Goal: Book appointment/travel/reservation

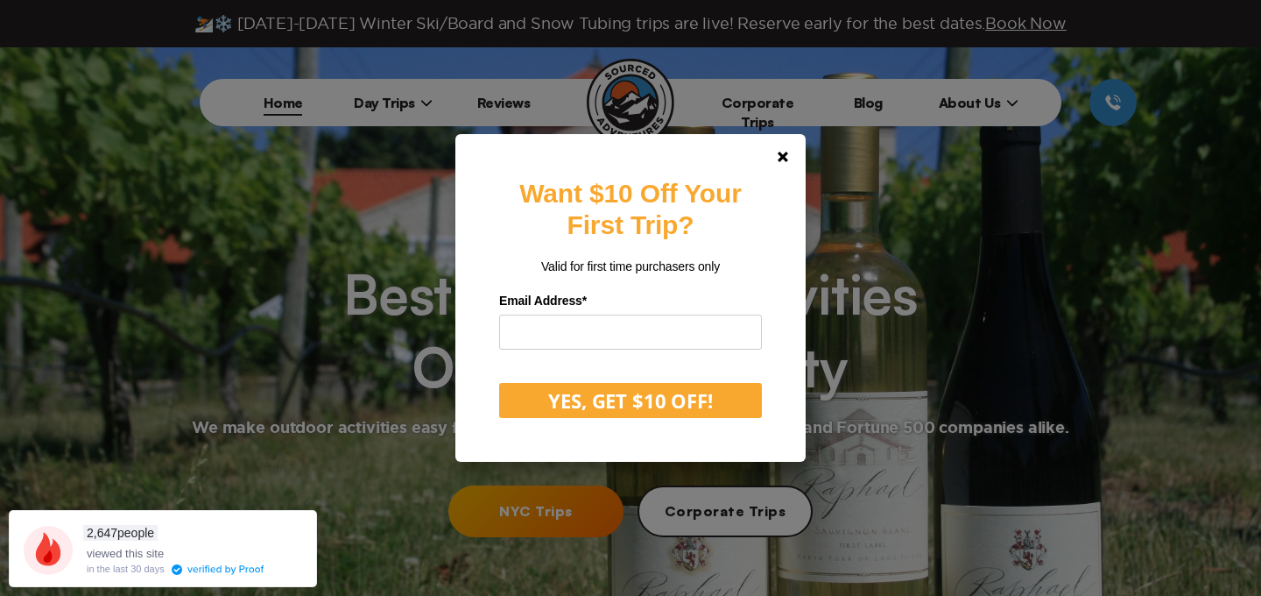
click at [372, 108] on div "Want $10 Off Your First Trip? Valid for first time purchasers only Email Addres…" at bounding box center [630, 298] width 1261 height 596
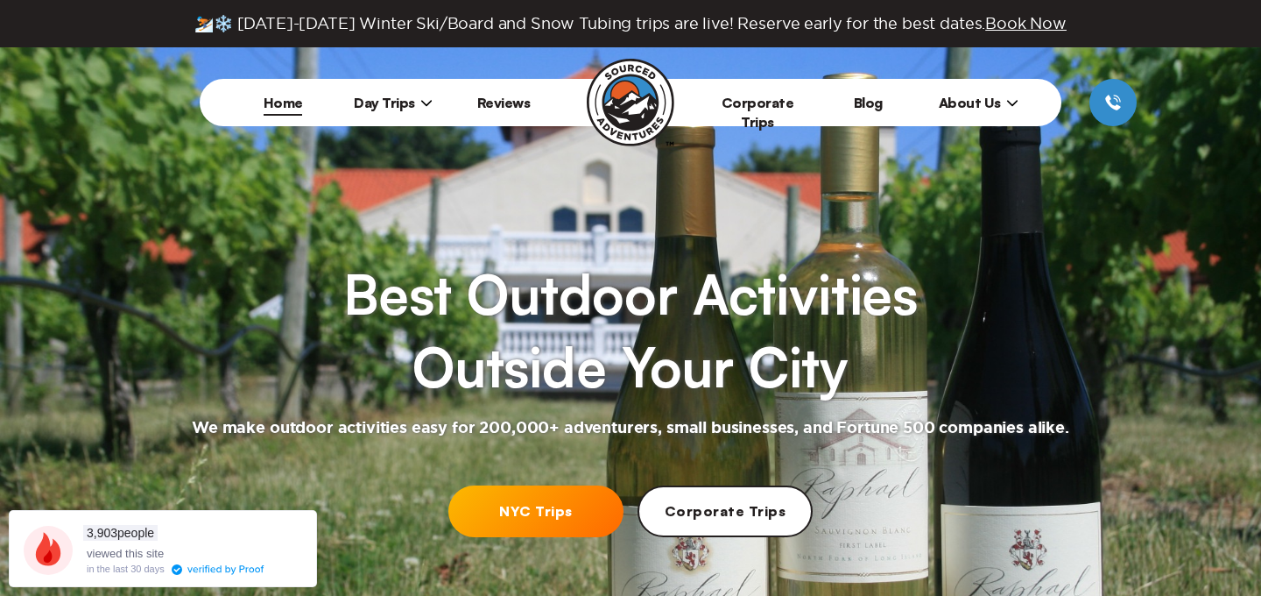
click at [372, 108] on span "Day Trips" at bounding box center [393, 103] width 79 height 18
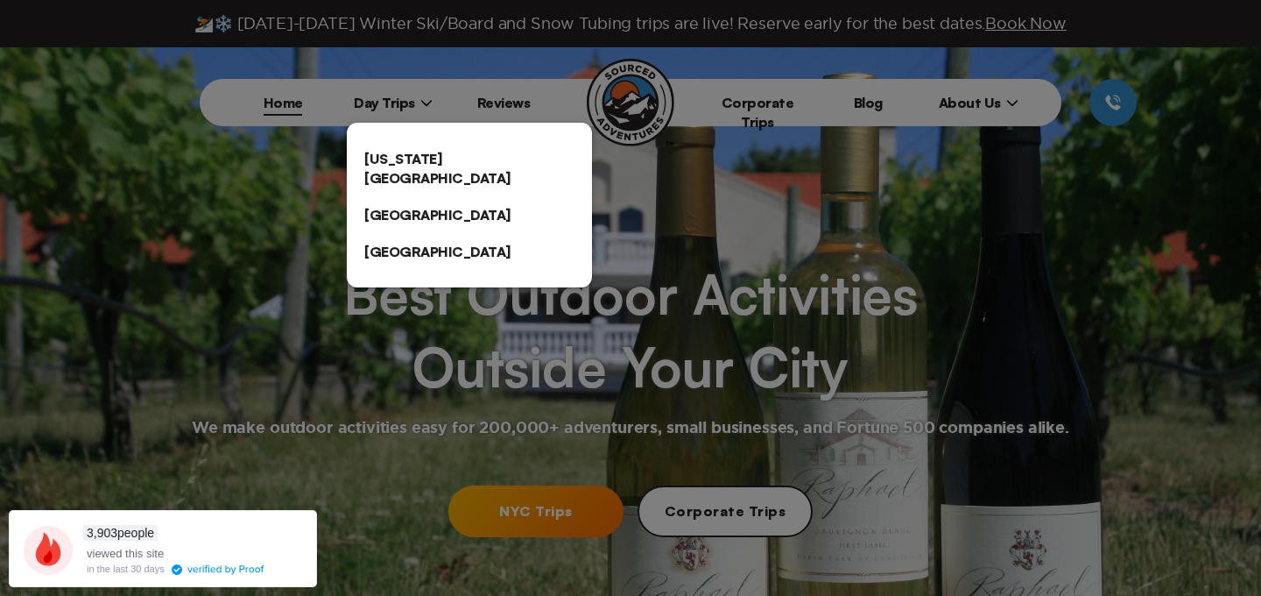
click at [397, 150] on link "[US_STATE][GEOGRAPHIC_DATA]" at bounding box center [469, 168] width 245 height 56
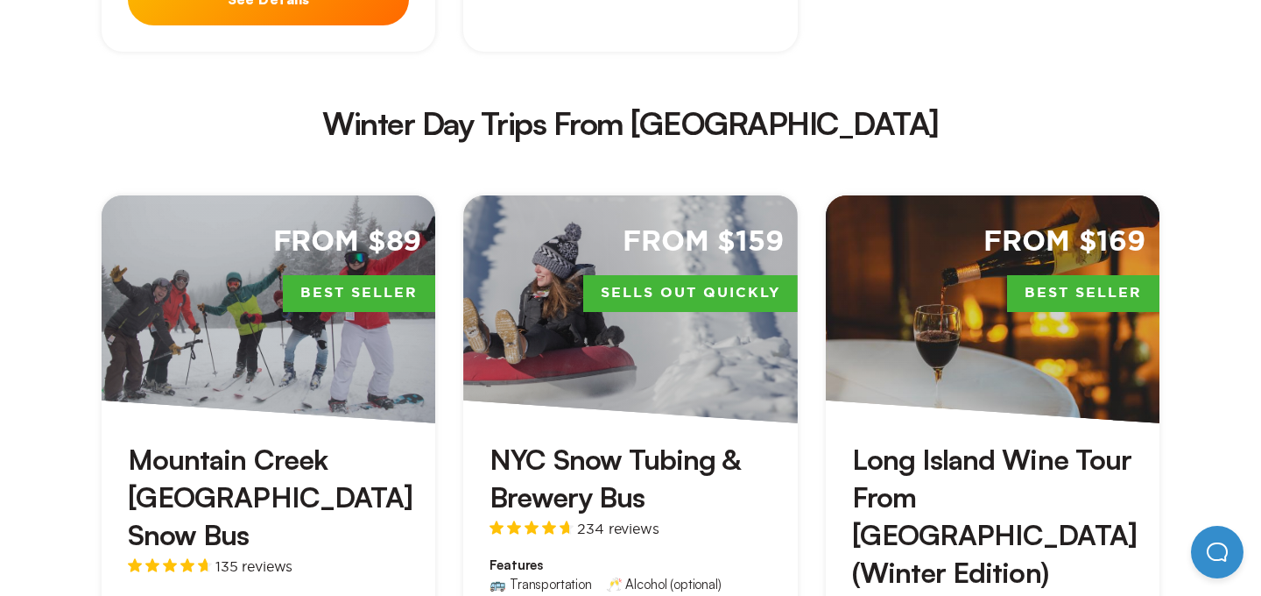
scroll to position [3130, 0]
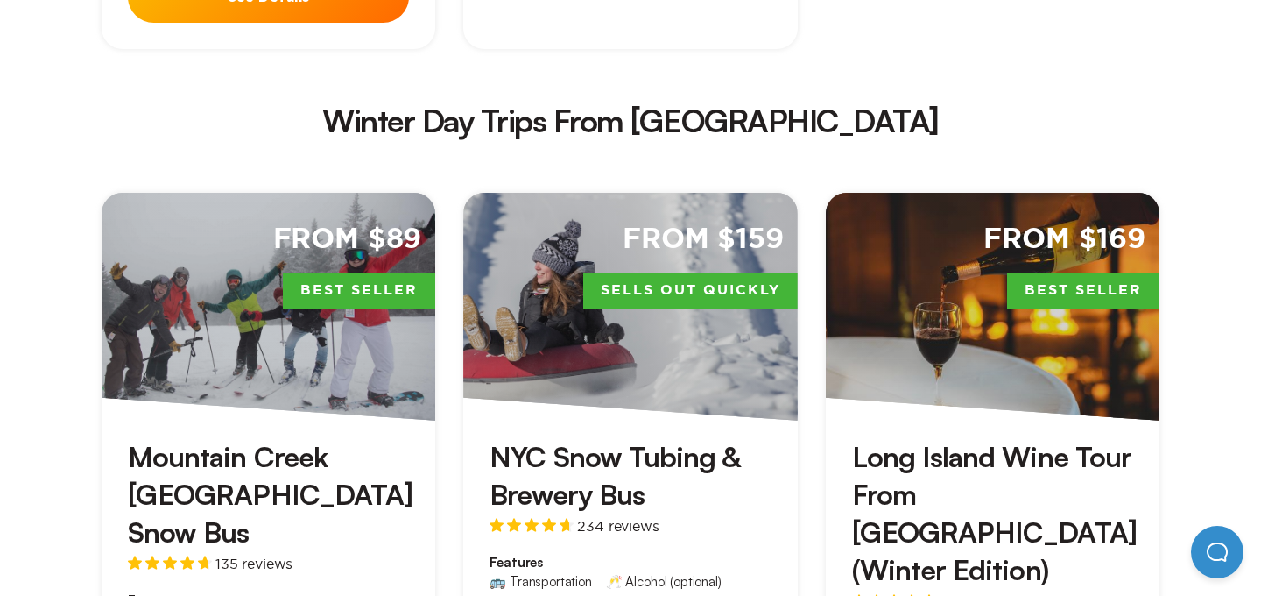
click at [982, 206] on div "From $169 Best Seller" at bounding box center [993, 307] width 334 height 228
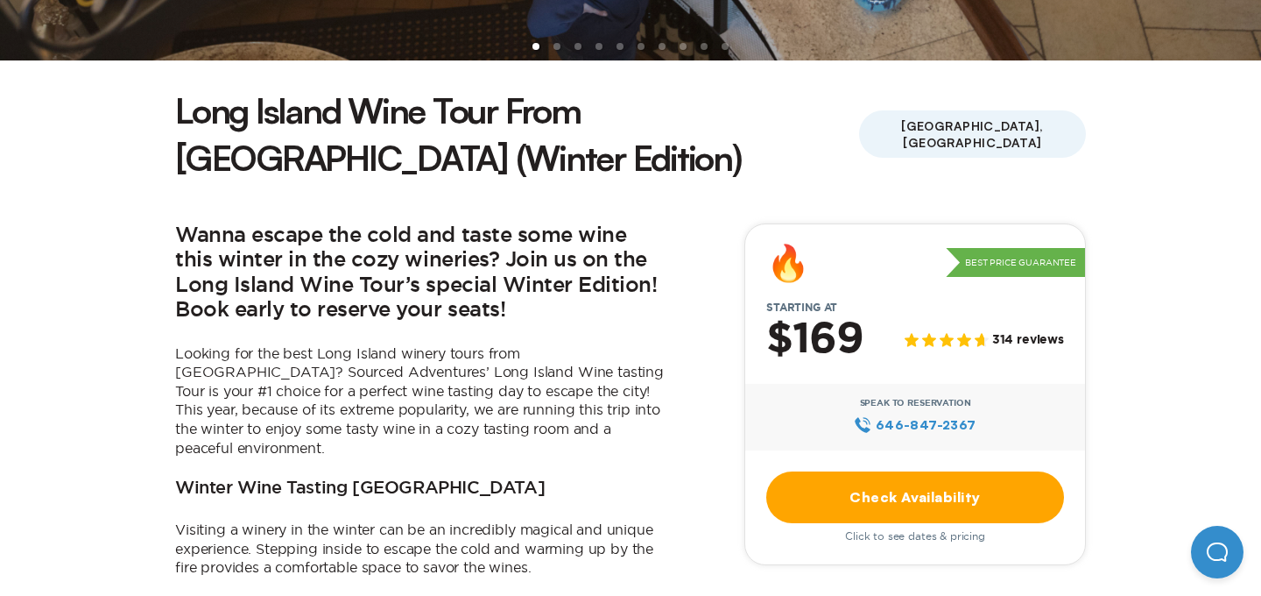
scroll to position [409, 0]
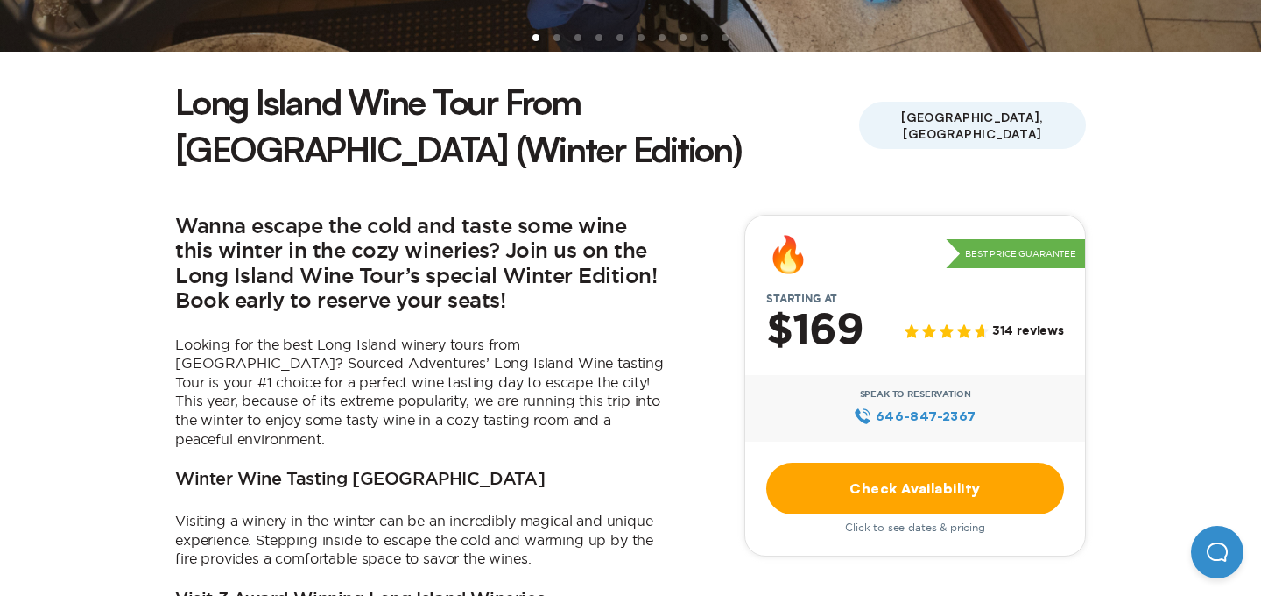
click at [889, 462] on link "Check Availability" at bounding box center [915, 488] width 298 height 52
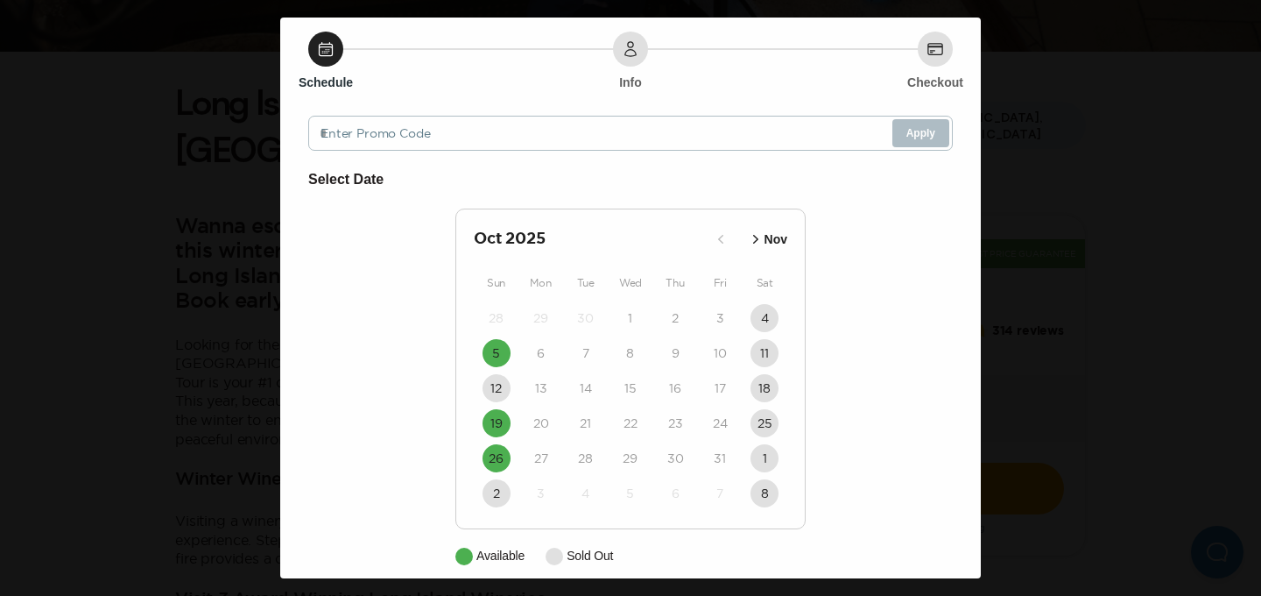
scroll to position [67, 0]
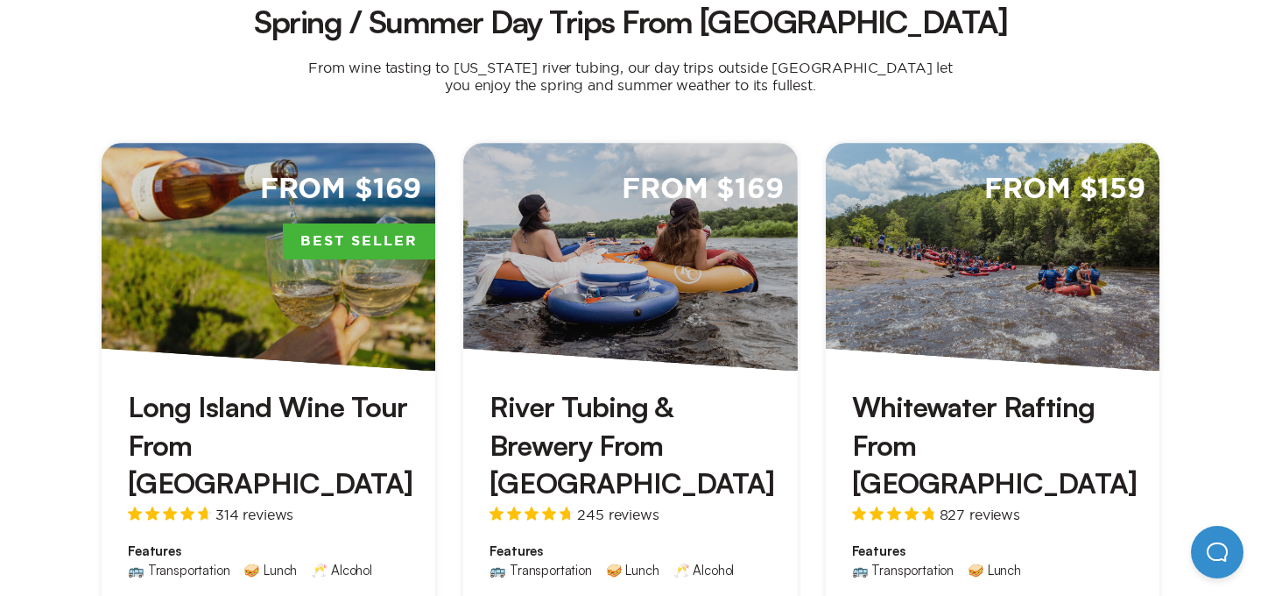
scroll to position [1218, 0]
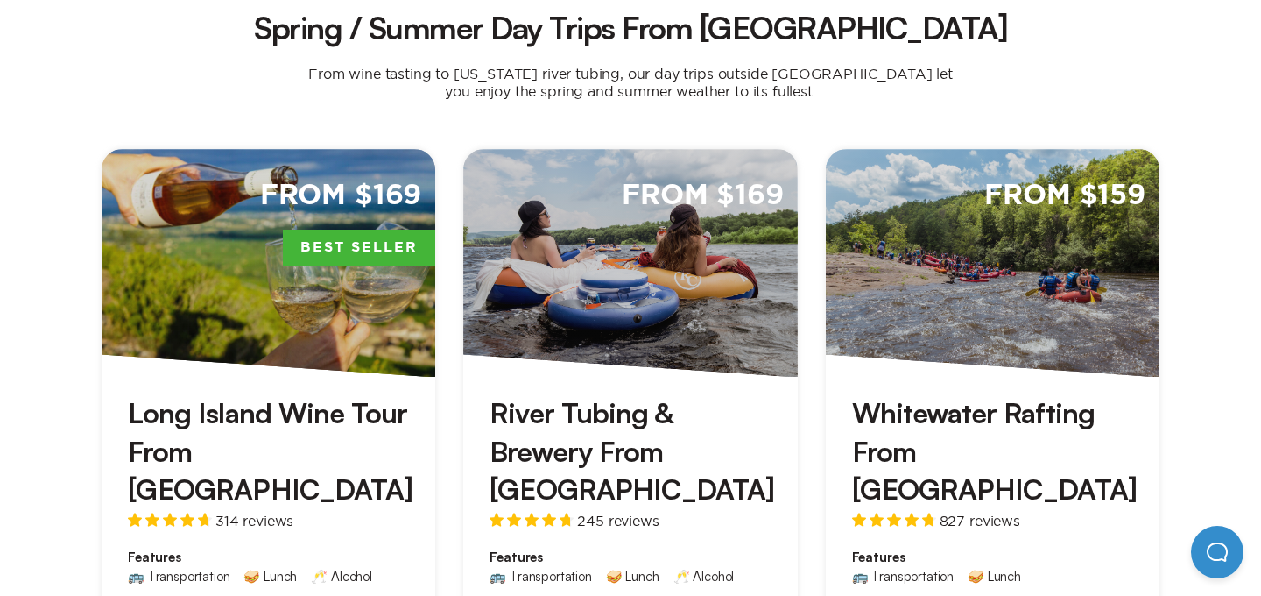
click at [968, 218] on div "From $159" at bounding box center [993, 263] width 334 height 228
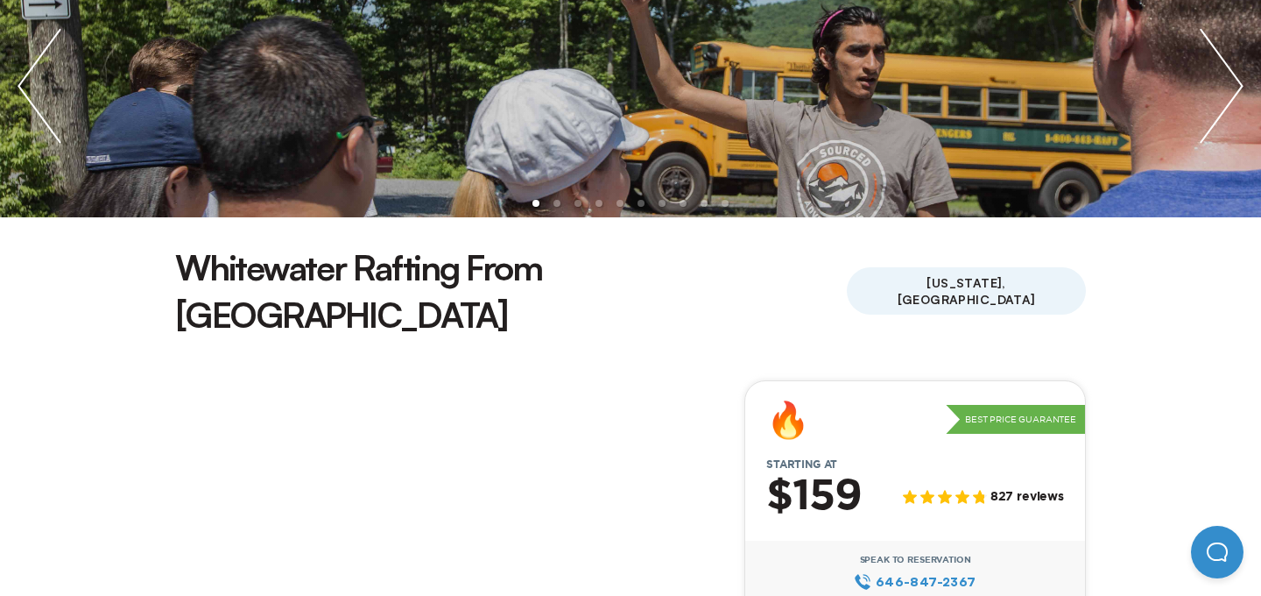
scroll to position [293, 0]
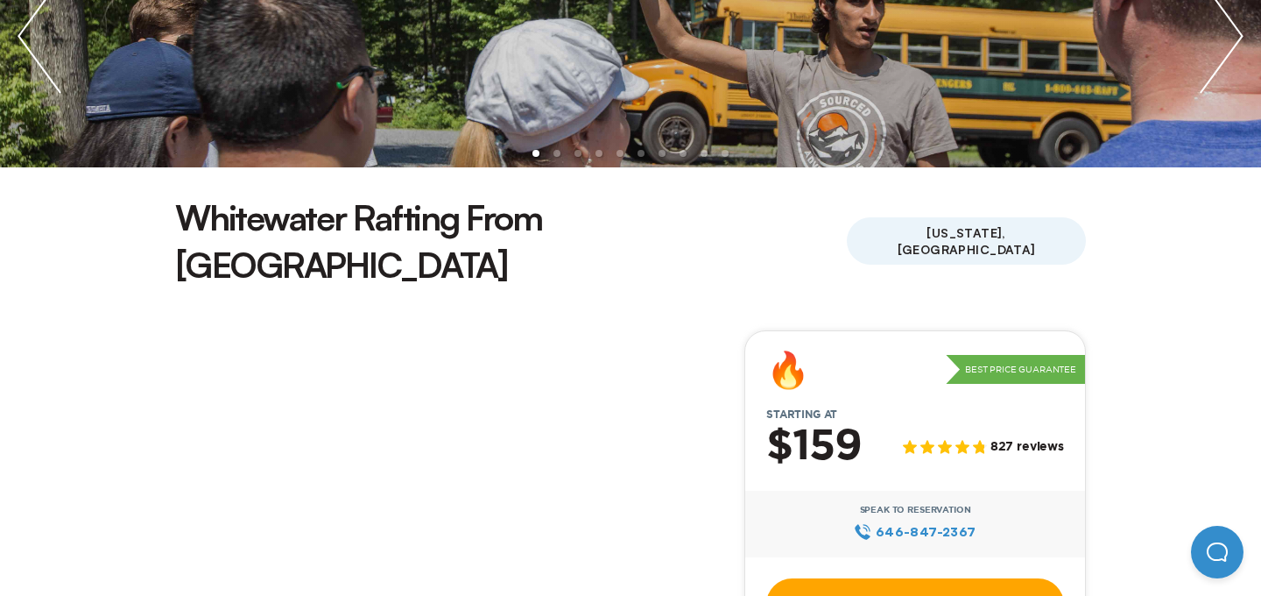
click at [831, 578] on link "Check Availability" at bounding box center [915, 604] width 298 height 52
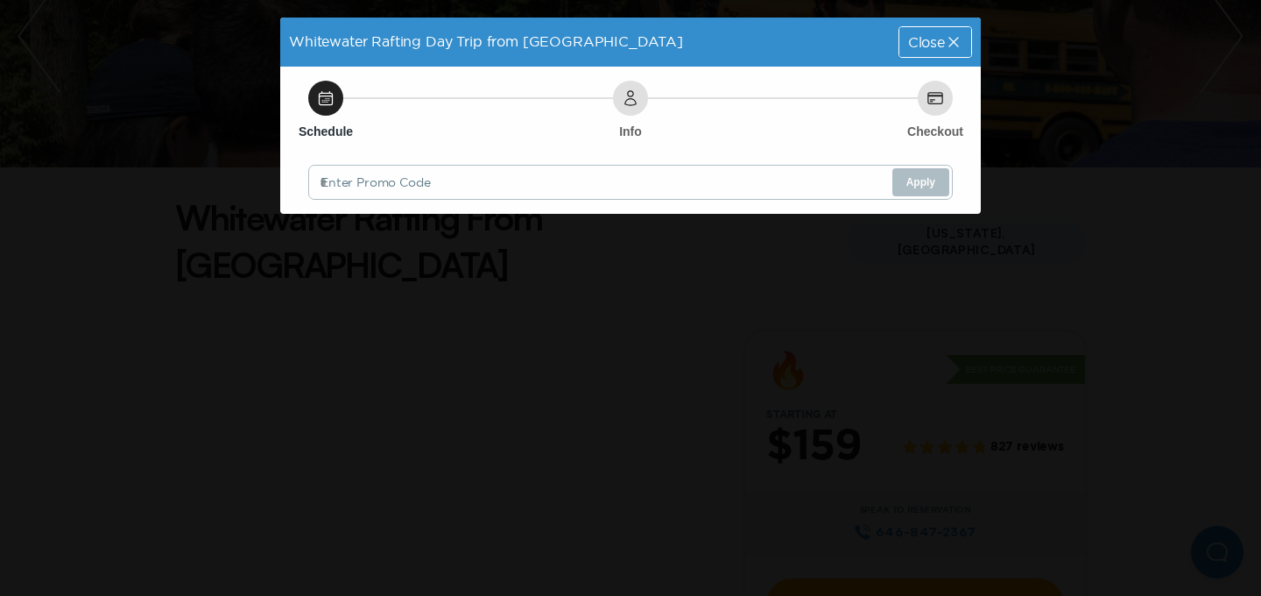
scroll to position [0, 0]
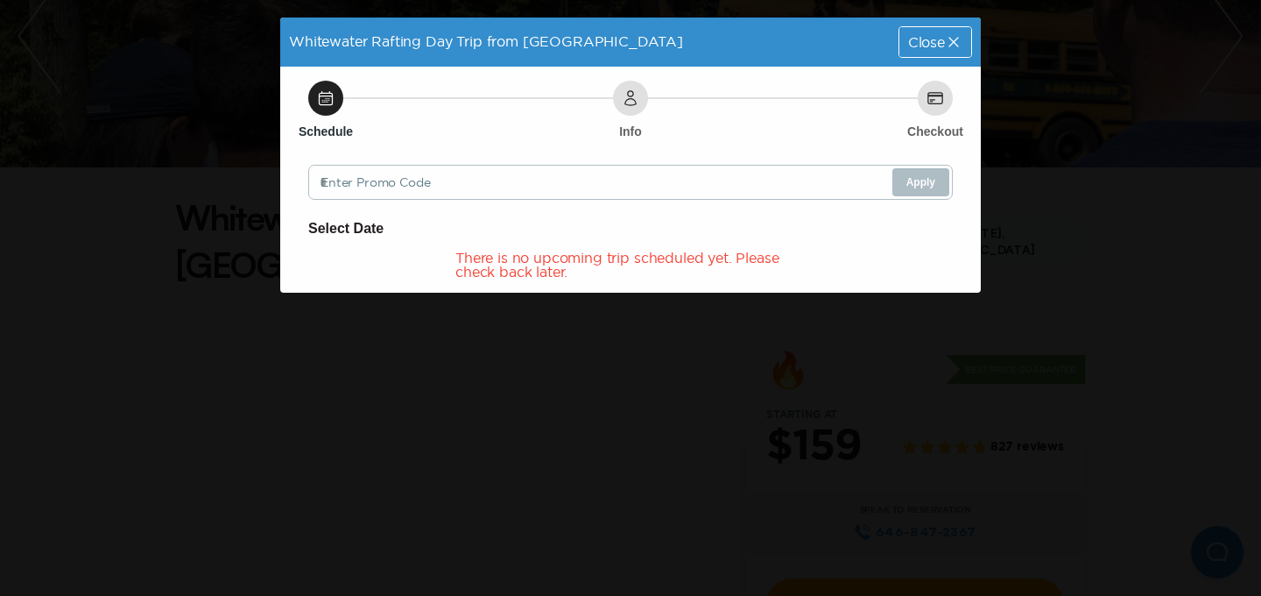
click at [225, 76] on div "Whitewater Rafting Day Trip from NYC Close Schedule Info Checkout Enter Promo C…" at bounding box center [630, 298] width 1261 height 596
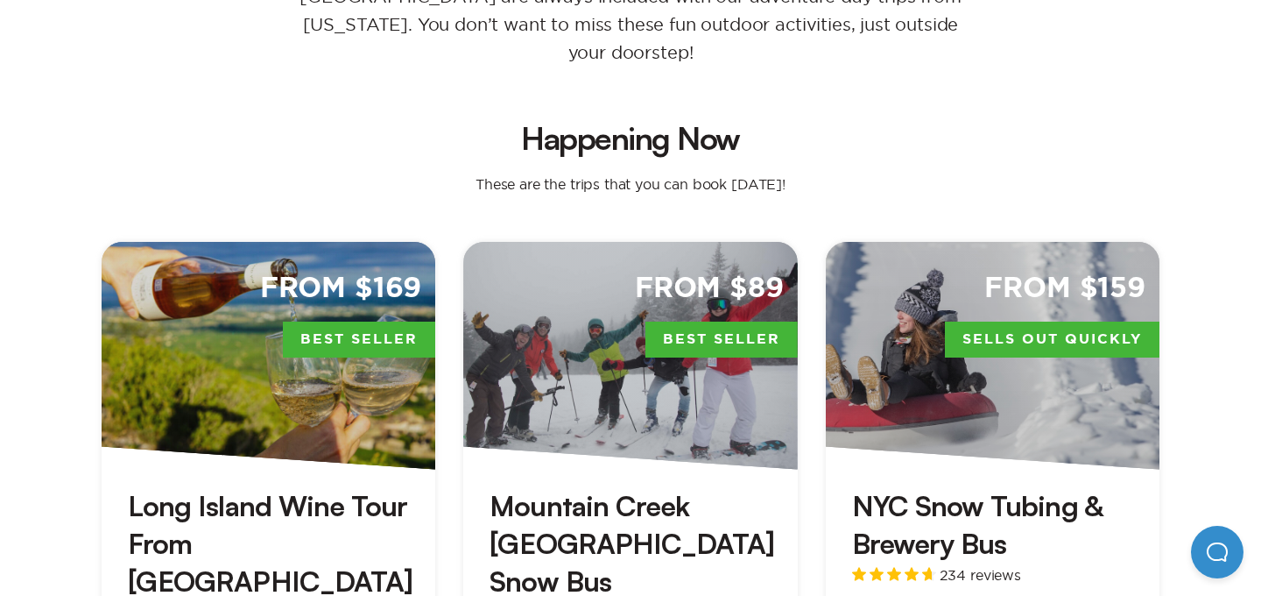
scroll to position [405, 0]
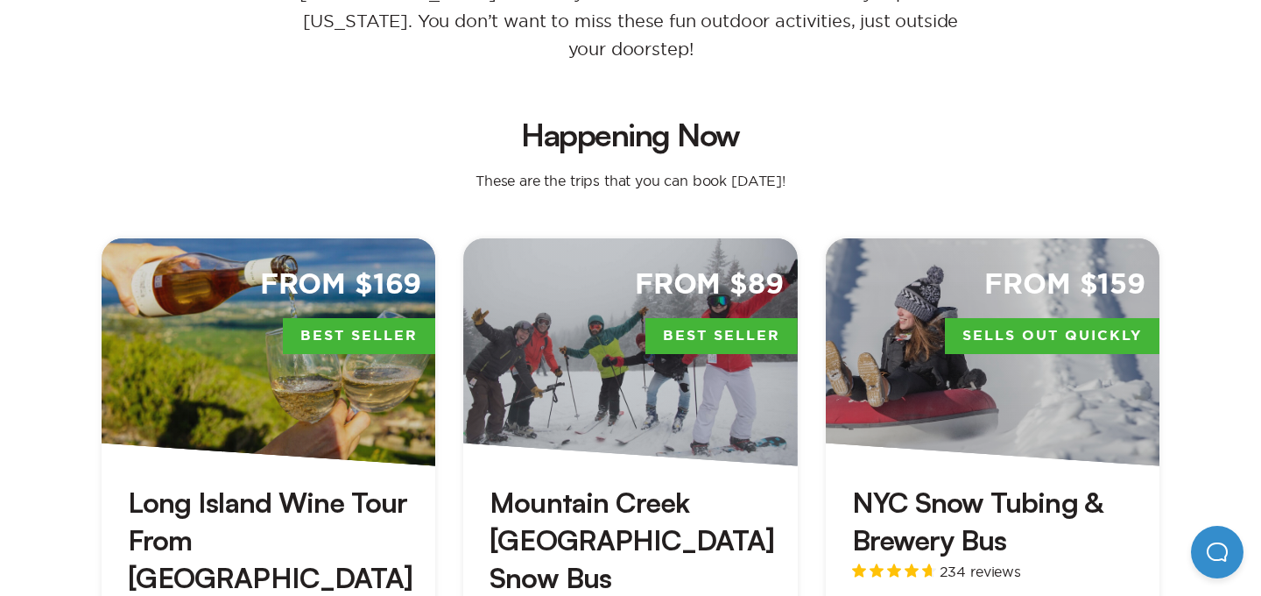
click at [373, 280] on div "From $169 Best Seller" at bounding box center [269, 352] width 334 height 228
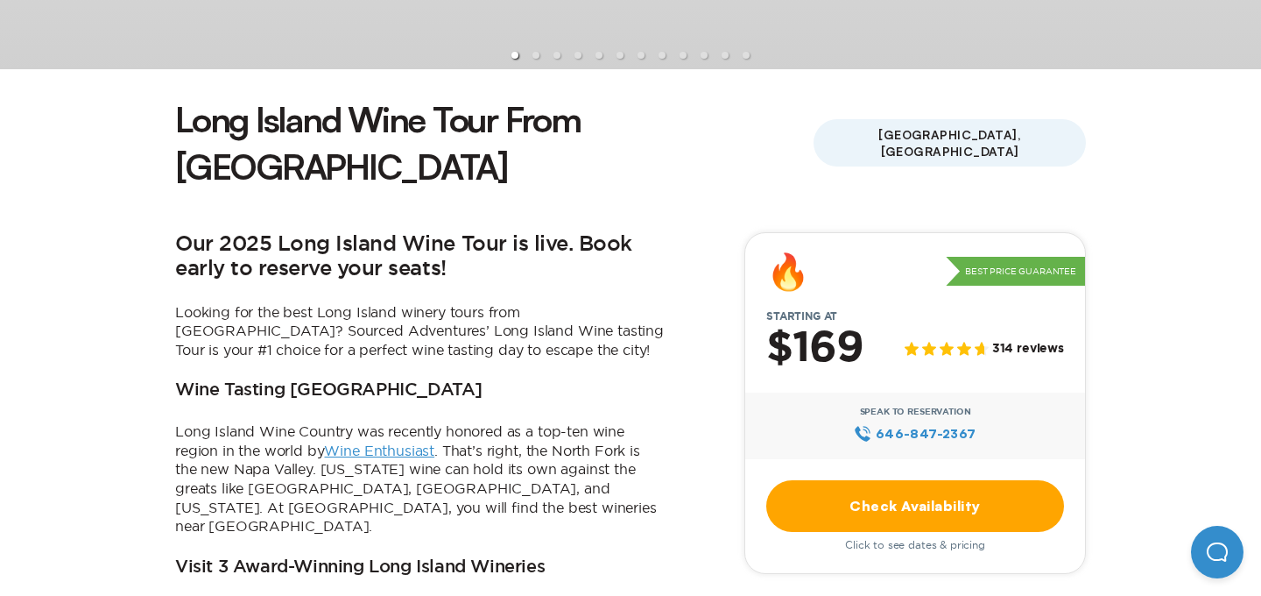
scroll to position [441, 0]
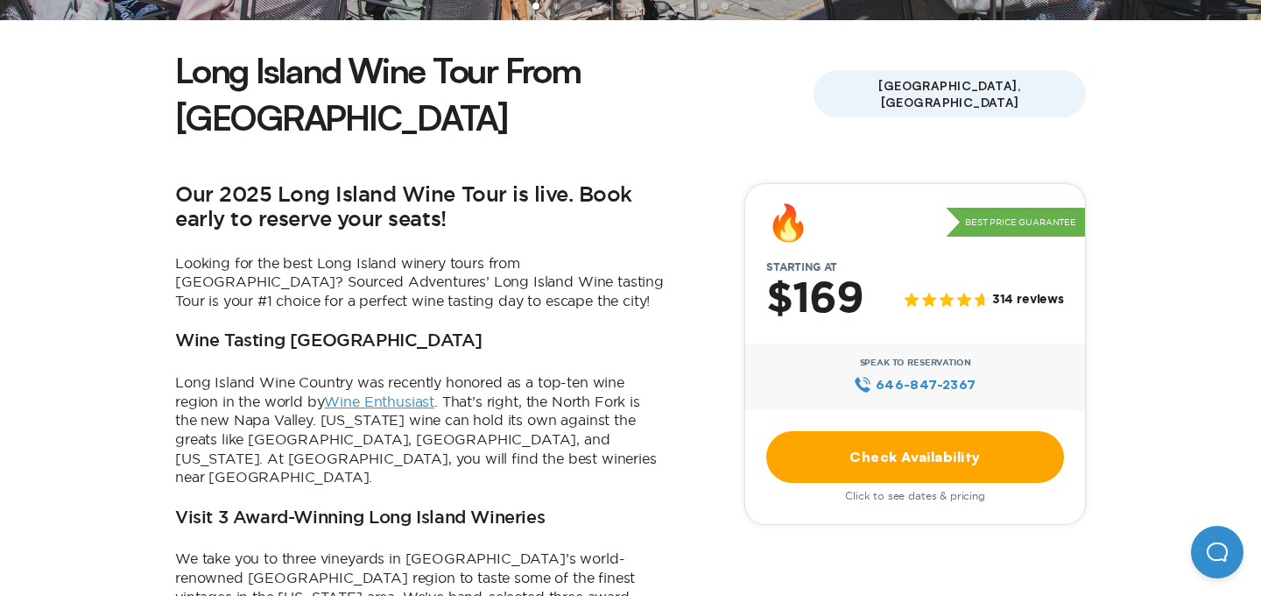
click at [859, 431] on link "Check Availability" at bounding box center [915, 457] width 298 height 52
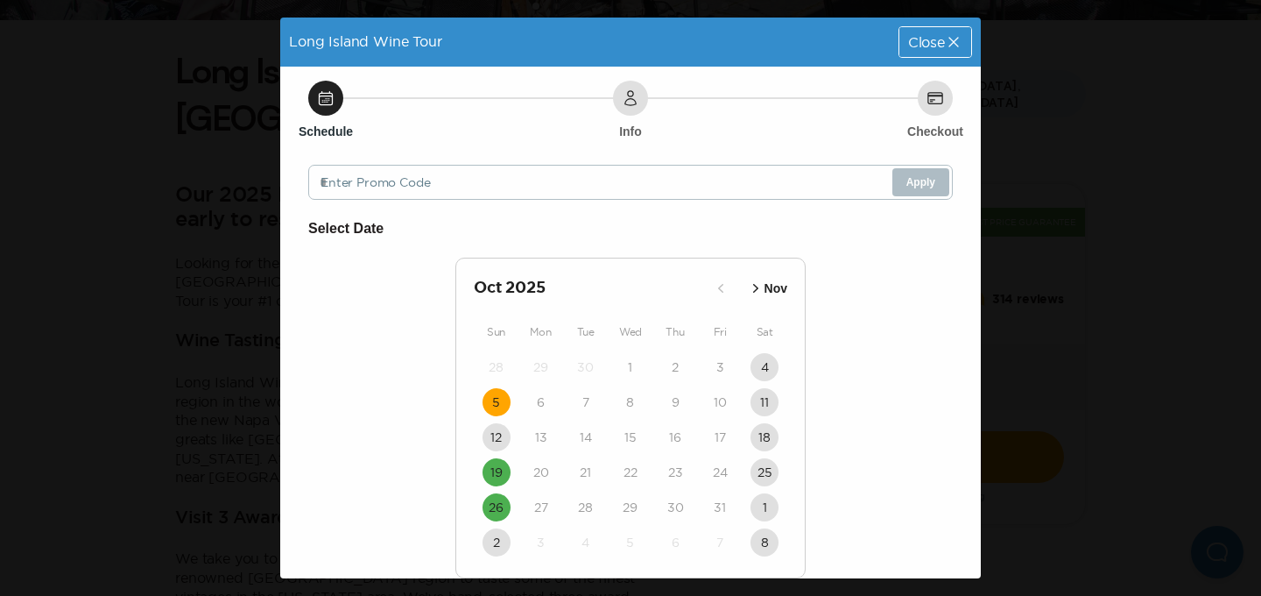
click at [483, 401] on button "5" at bounding box center [497, 402] width 28 height 28
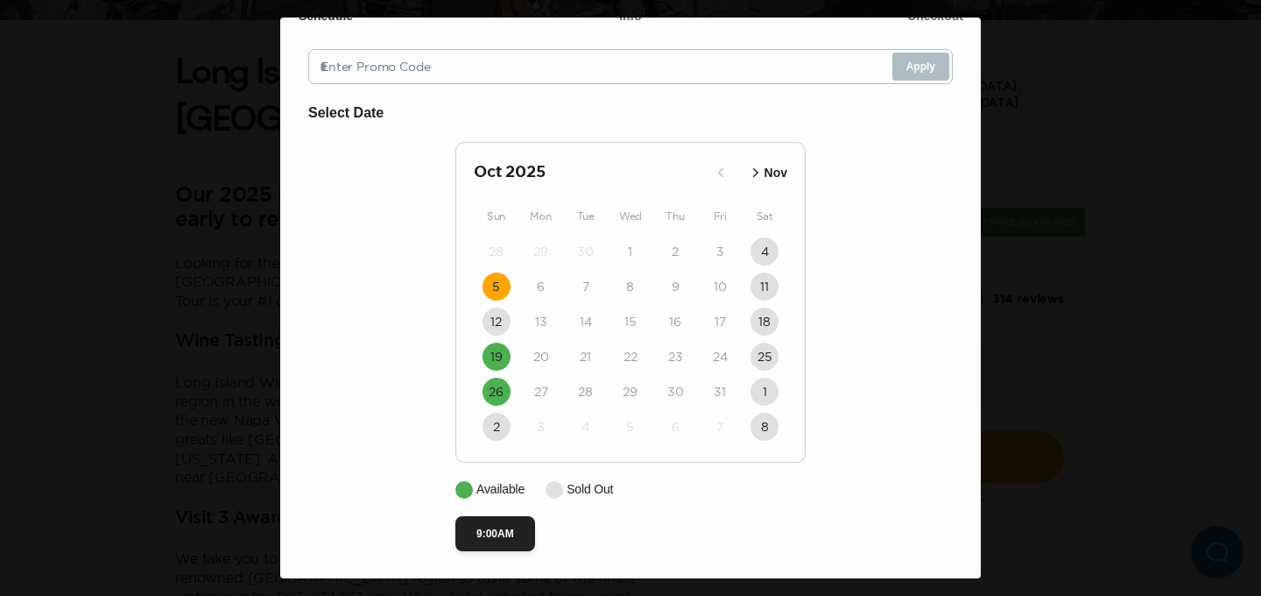
scroll to position [120, 0]
click at [516, 524] on button "9:00AM" at bounding box center [495, 532] width 80 height 35
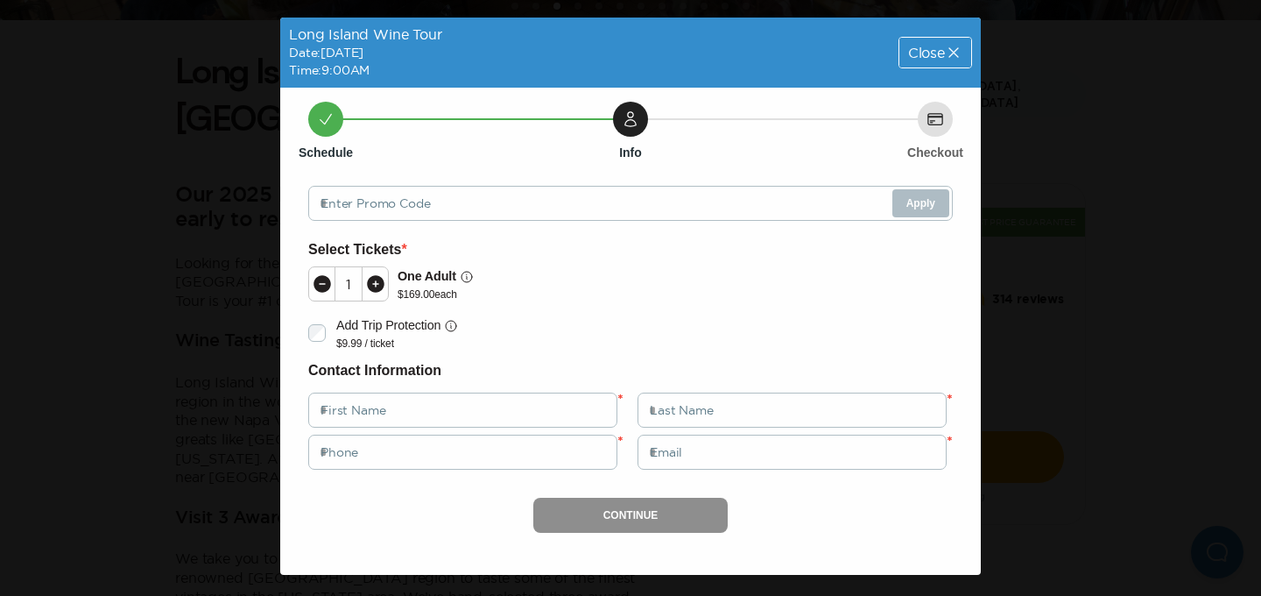
scroll to position [0, 0]
click at [1106, 386] on div "Long Island Wine Tour Date: Oct 5, 2025 Time: 9:00AM Close Schedule Info Checko…" at bounding box center [630, 298] width 1261 height 596
click at [921, 58] on span "Close" at bounding box center [926, 53] width 37 height 14
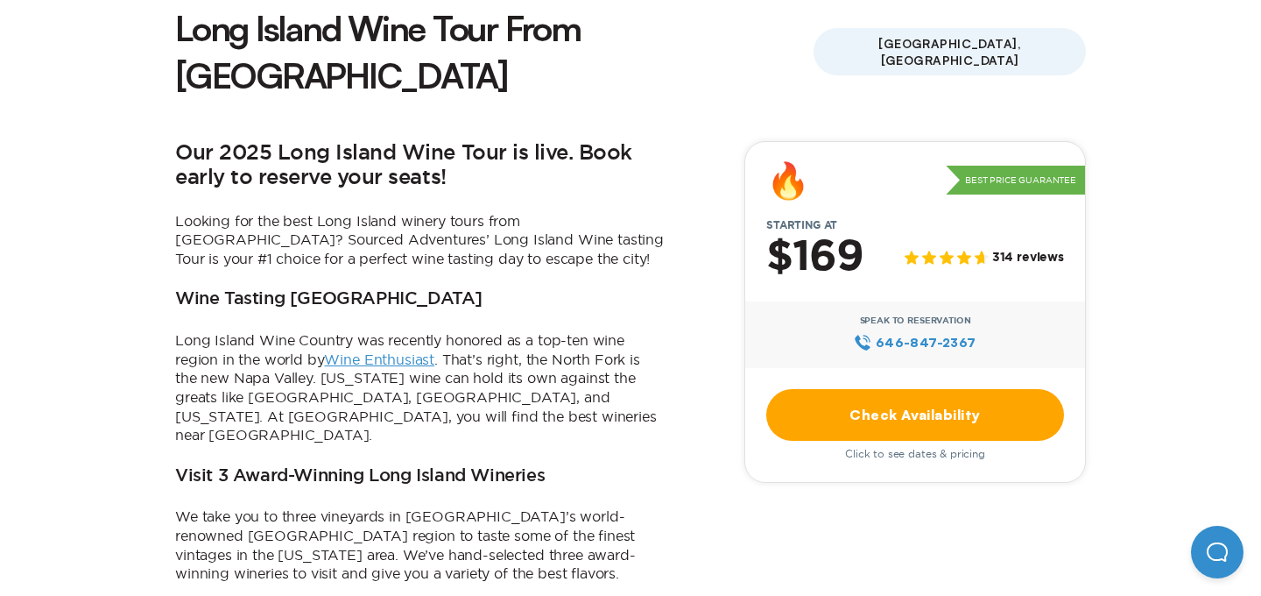
scroll to position [485, 0]
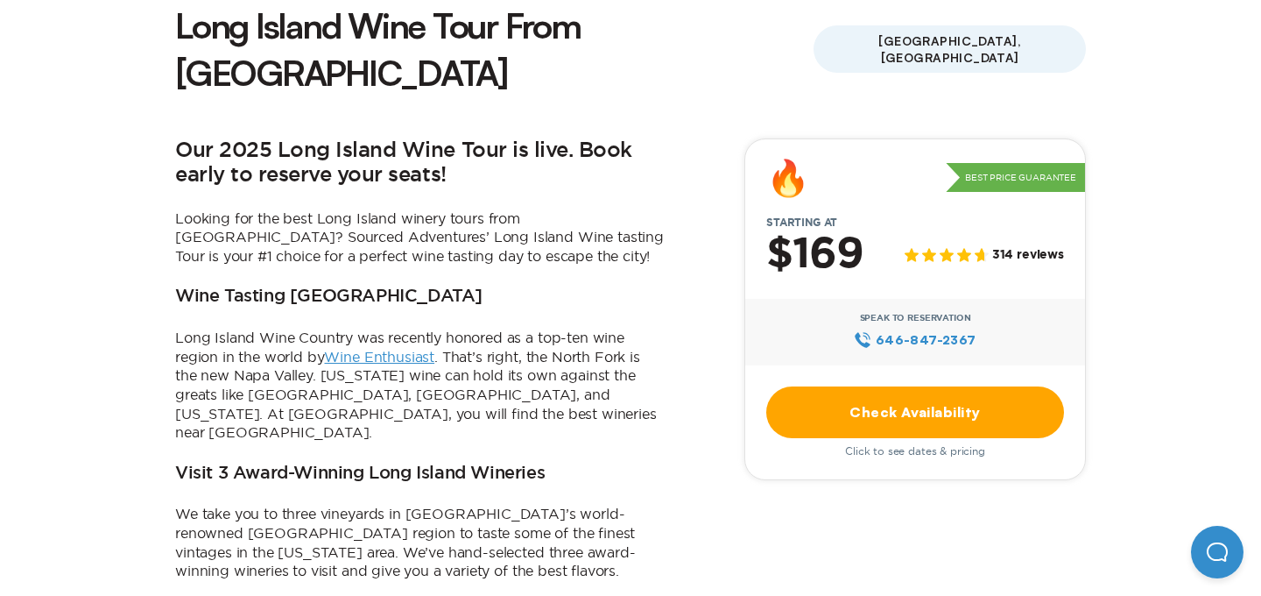
click at [803, 386] on link "Check Availability" at bounding box center [915, 412] width 298 height 52
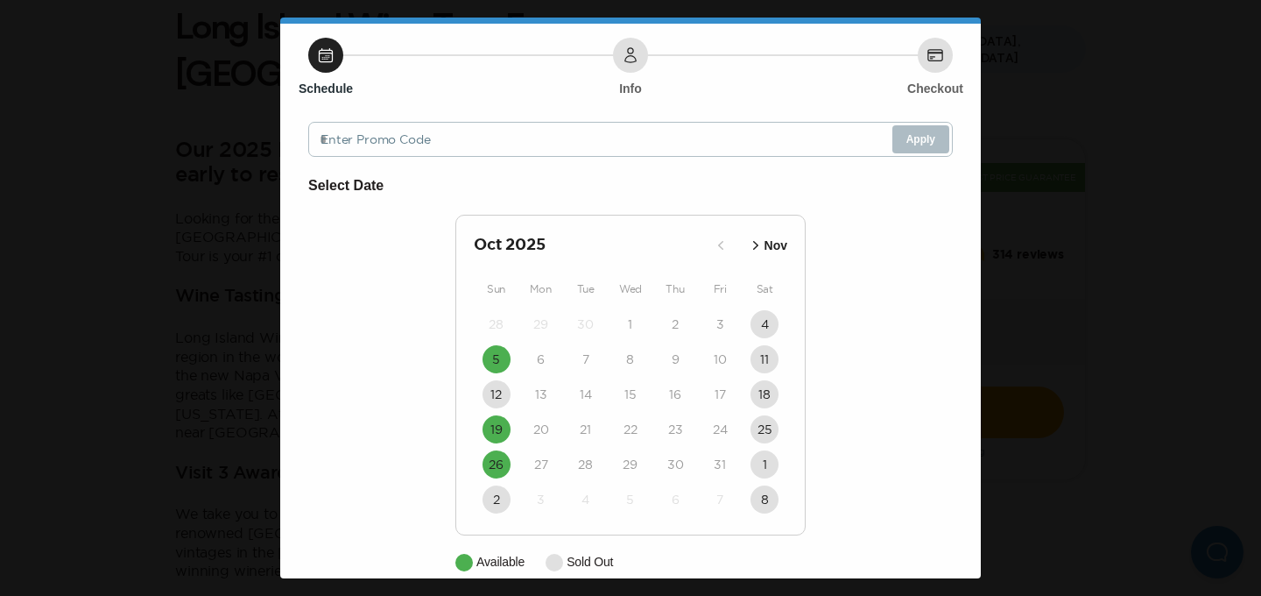
scroll to position [67, 0]
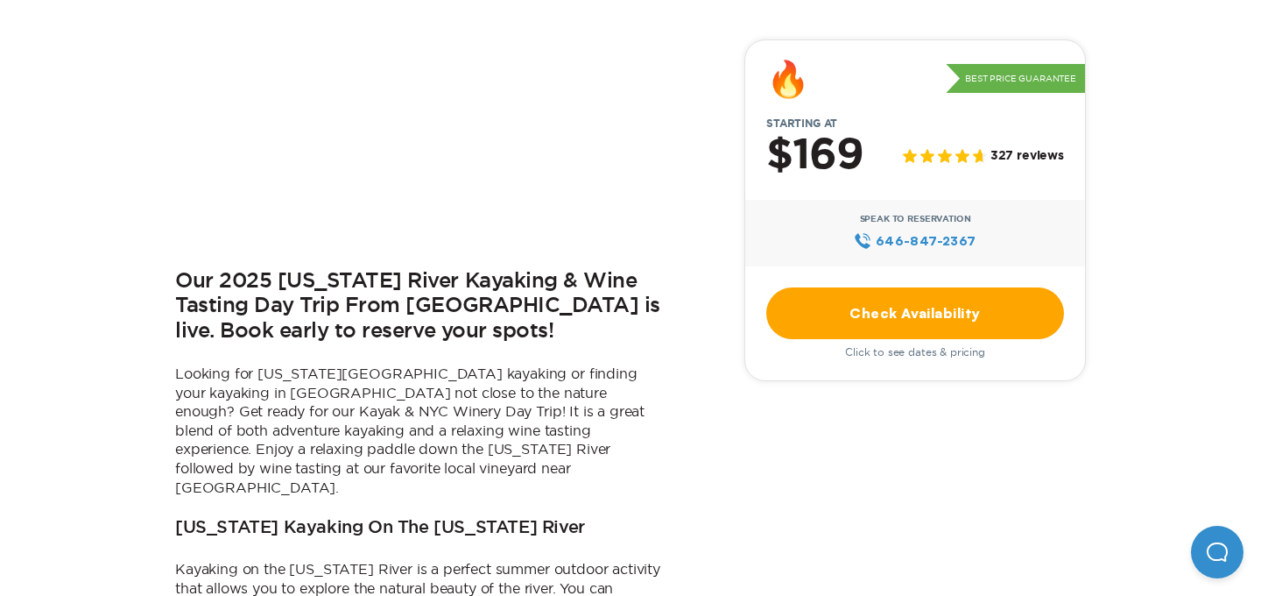
scroll to position [540, 0]
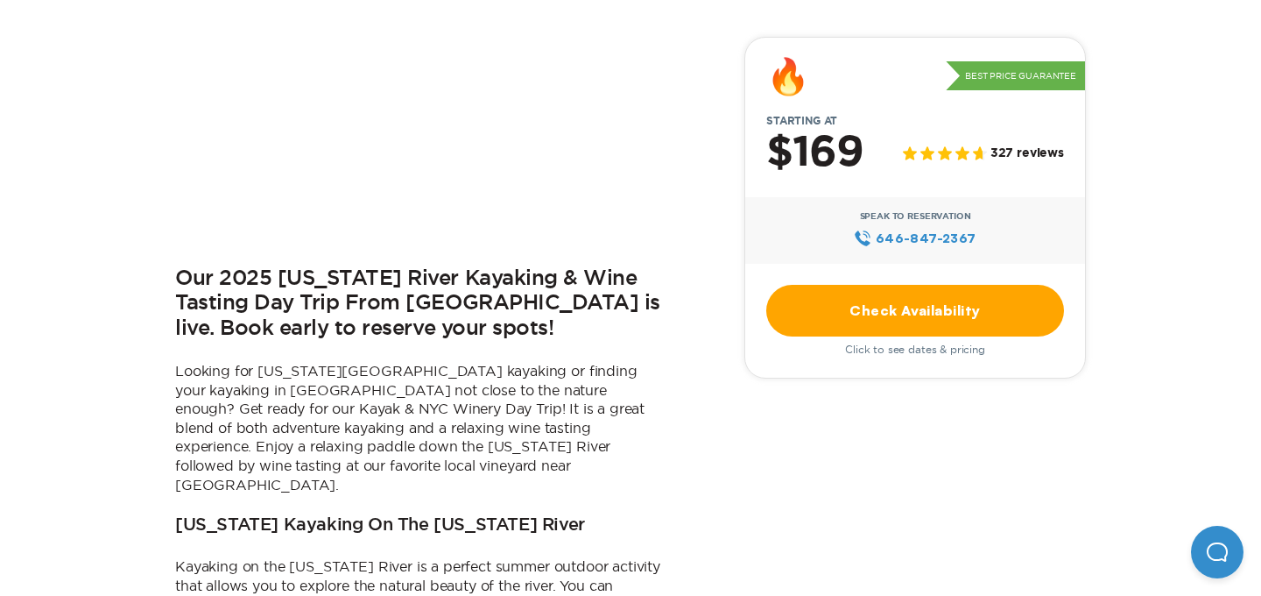
click at [900, 303] on link "Check Availability" at bounding box center [915, 311] width 298 height 52
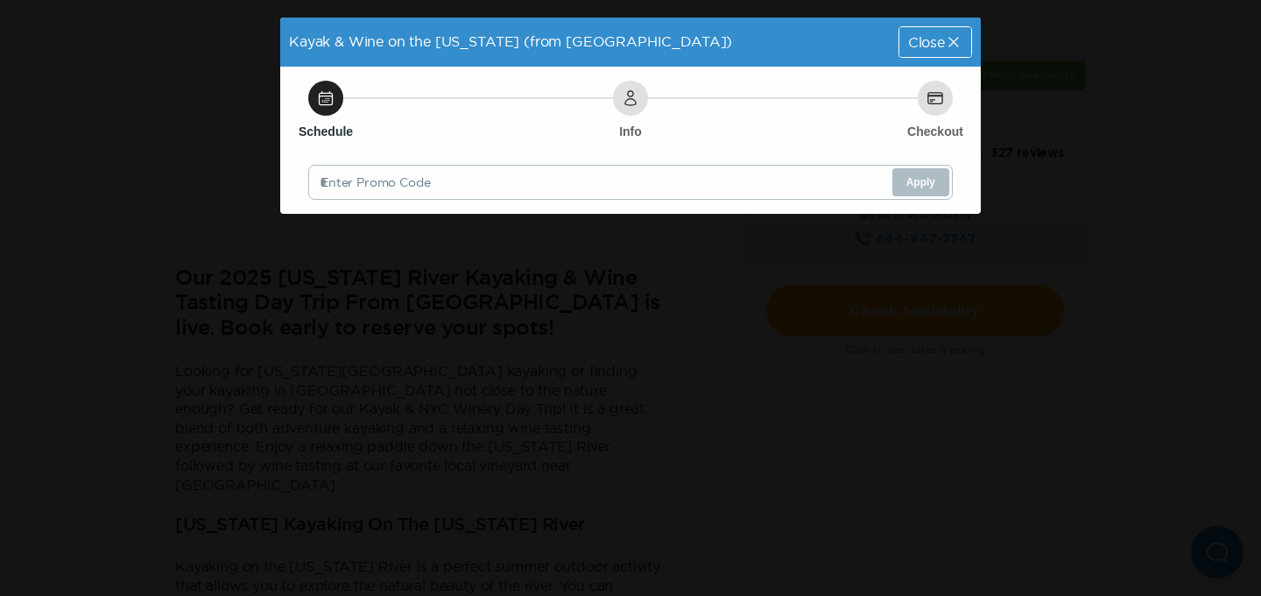
scroll to position [0, 0]
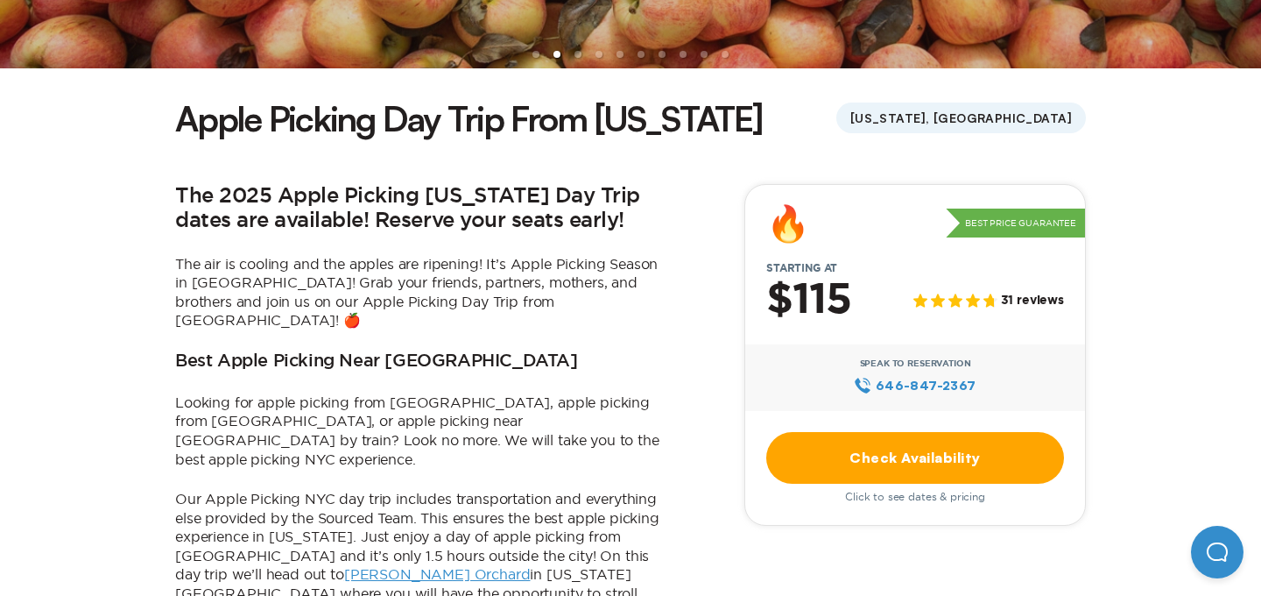
scroll to position [393, 0]
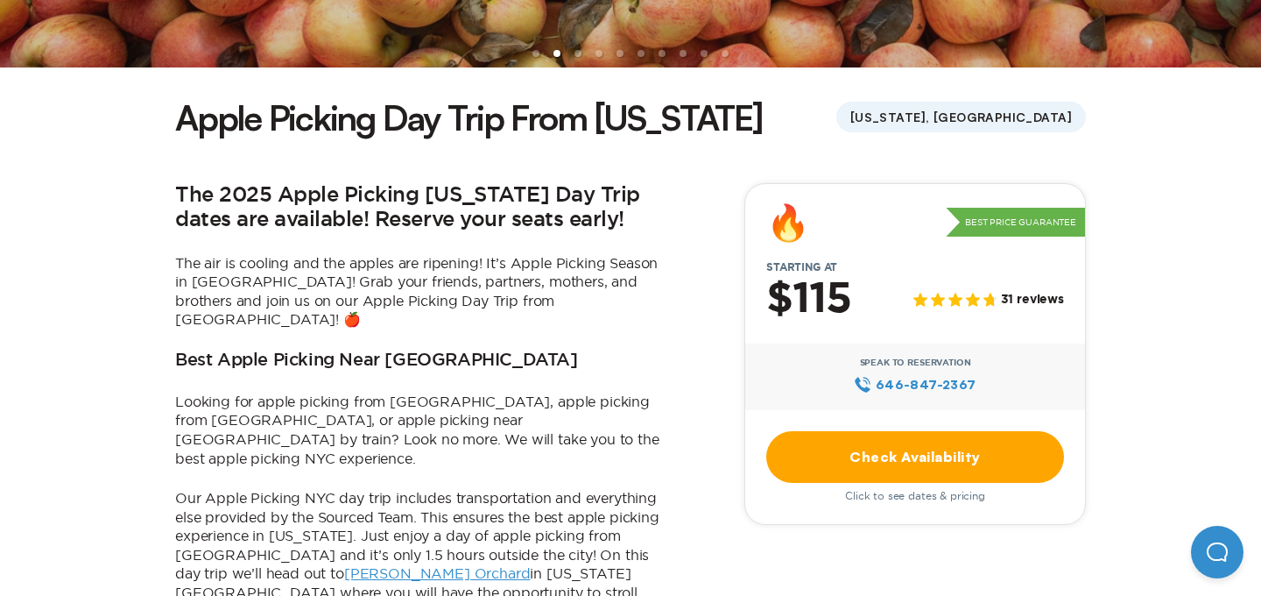
click at [954, 456] on link "Check Availability" at bounding box center [915, 457] width 298 height 52
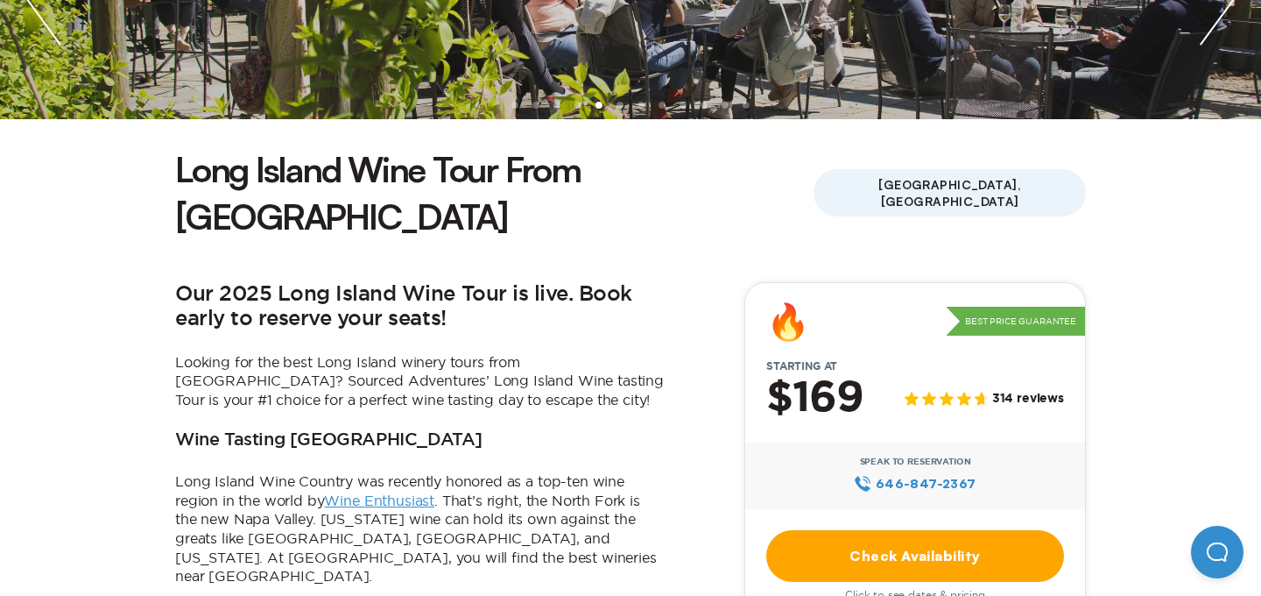
scroll to position [342, 0]
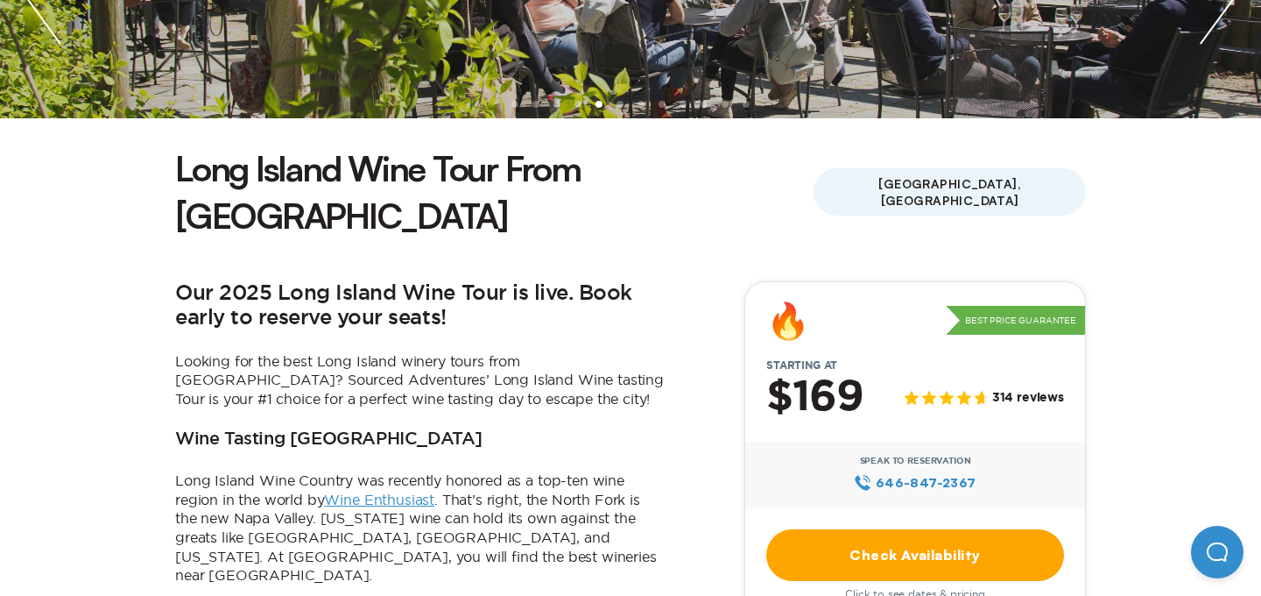
click at [872, 529] on link "Check Availability" at bounding box center [915, 555] width 298 height 52
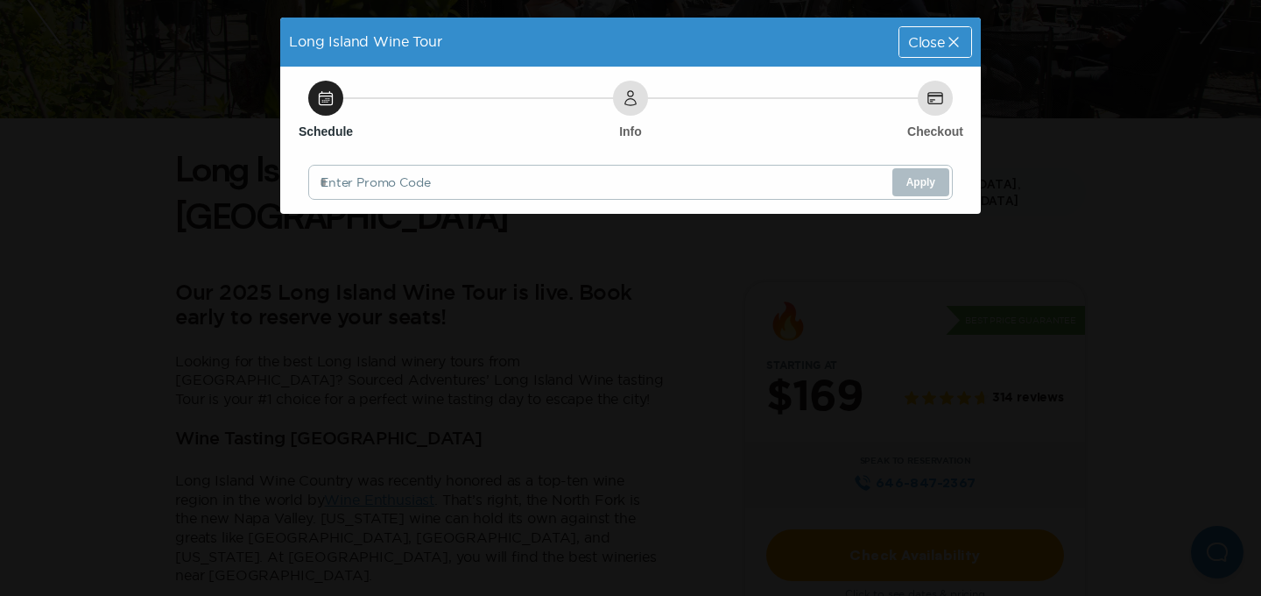
scroll to position [0, 0]
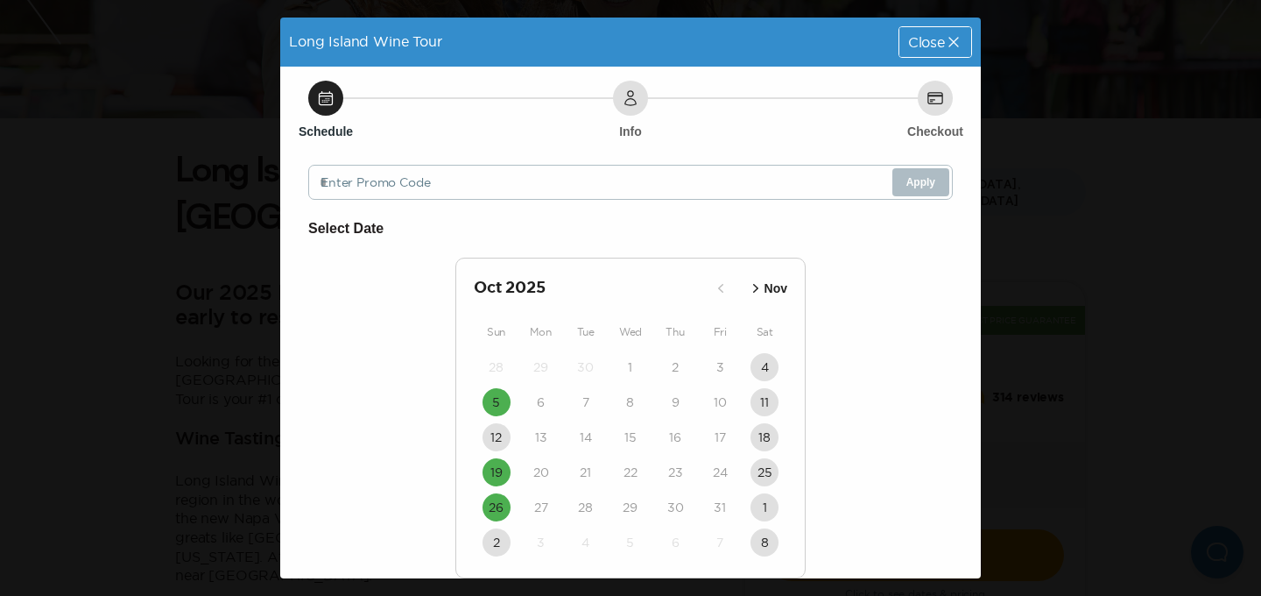
click at [164, 191] on div "Long Island Wine Tour Close Schedule Info Checkout Enter Promo Code Apply Selec…" at bounding box center [630, 298] width 1261 height 596
click at [924, 48] on span "Close" at bounding box center [926, 42] width 37 height 14
